Goal: Find specific page/section: Find specific page/section

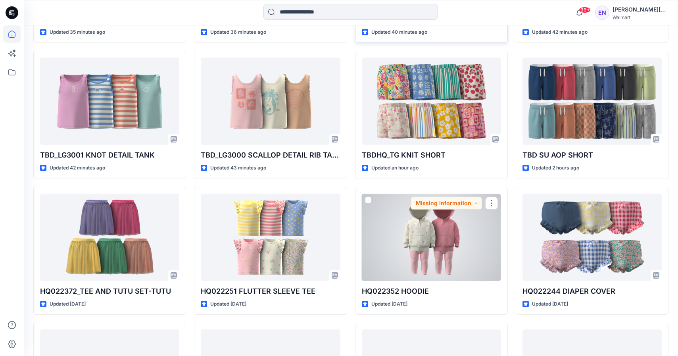
scroll to position [624, 0]
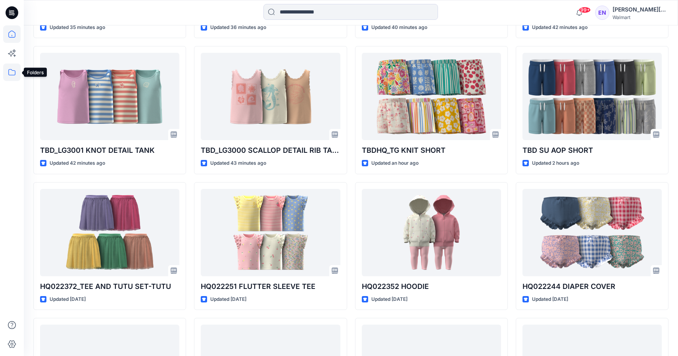
click at [7, 73] on icon at bounding box center [11, 71] width 17 height 17
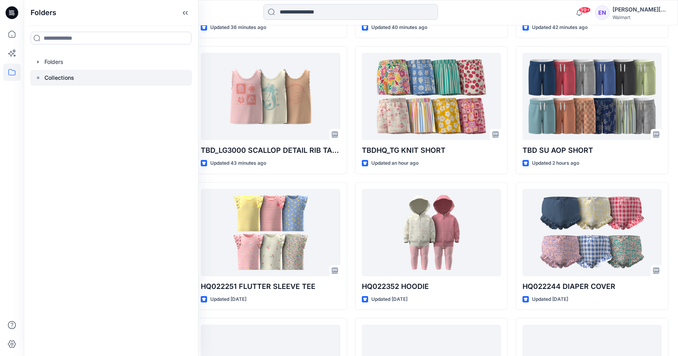
click at [70, 80] on p "Collections" at bounding box center [59, 78] width 30 height 10
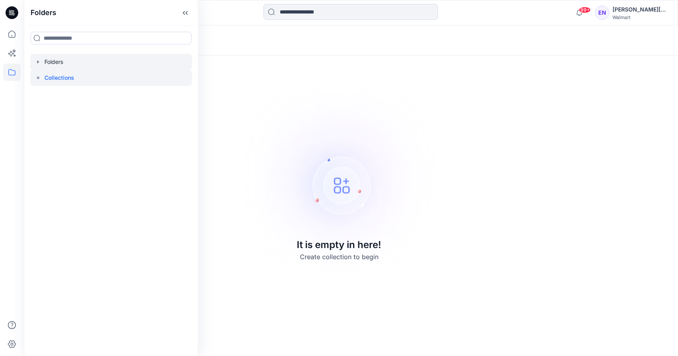
click at [64, 58] on div at bounding box center [111, 62] width 162 height 16
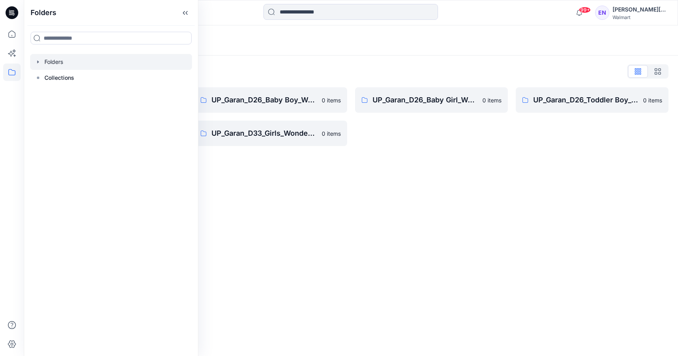
click at [360, 173] on div "Folders Folders List UP_Garan [PERSON_NAME] 0 items UP_Garan_D26_Toddler Girl_W…" at bounding box center [351, 190] width 654 height 330
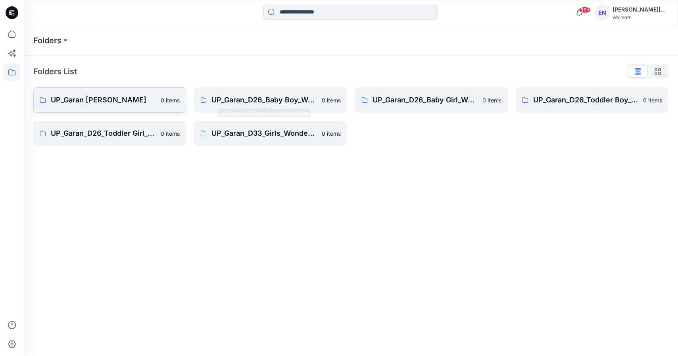
click at [133, 95] on p "UP_Garan [PERSON_NAME]" at bounding box center [103, 99] width 105 height 11
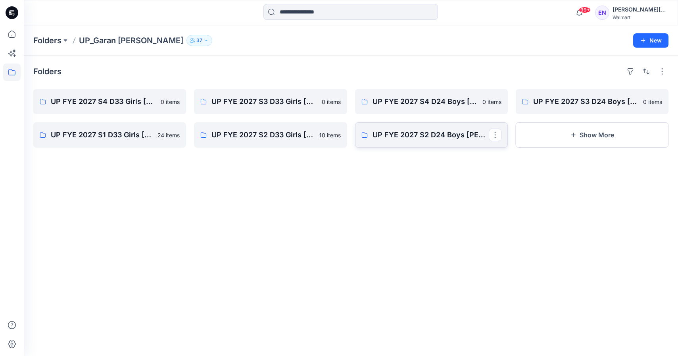
click at [433, 143] on link "UP FYE 2027 S2 D24 Boys [PERSON_NAME]" at bounding box center [431, 134] width 153 height 25
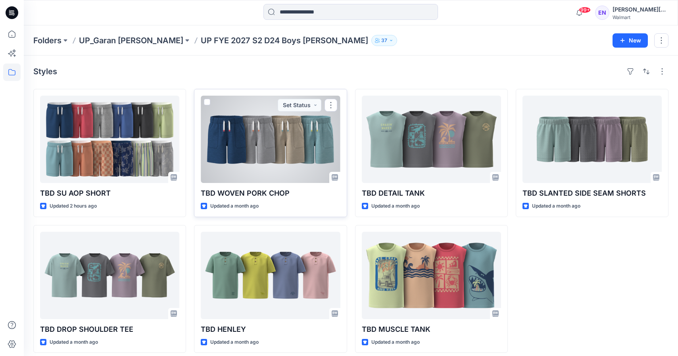
click at [287, 156] on div at bounding box center [270, 139] width 139 height 87
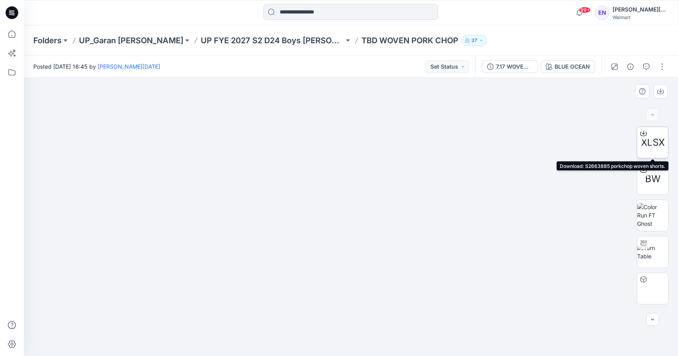
click at [646, 133] on icon at bounding box center [643, 133] width 6 height 4
